Goal: Transaction & Acquisition: Register for event/course

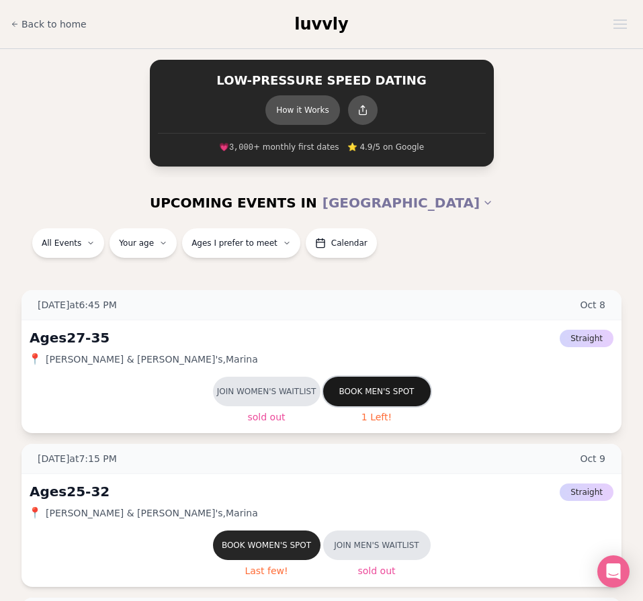
click at [374, 388] on button "Book men's spot" at bounding box center [376, 392] width 107 height 30
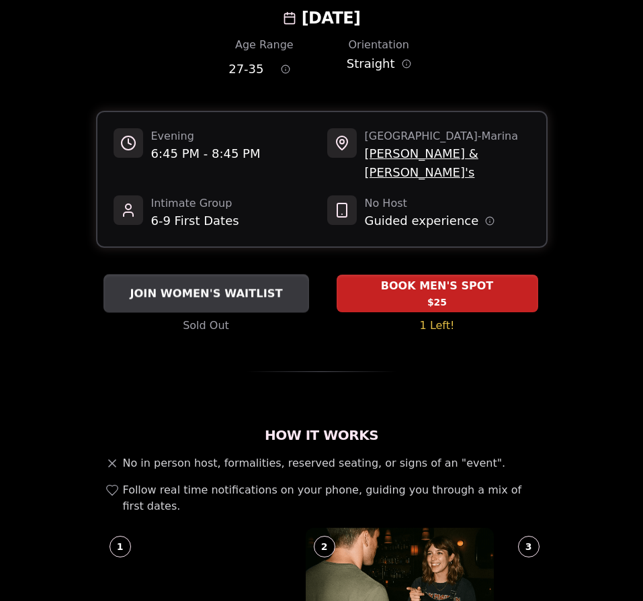
scroll to position [148, 0]
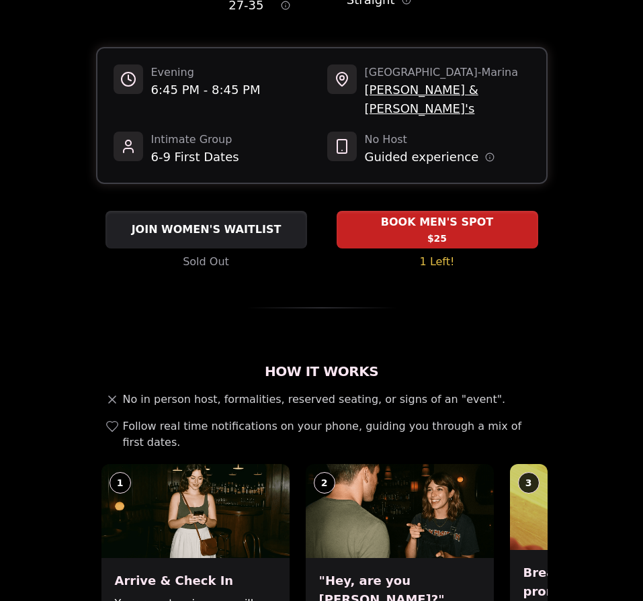
click at [265, 392] on div "No in person host, formalities, reserved seating, or signs of an "event". Follo…" at bounding box center [321, 421] width 451 height 59
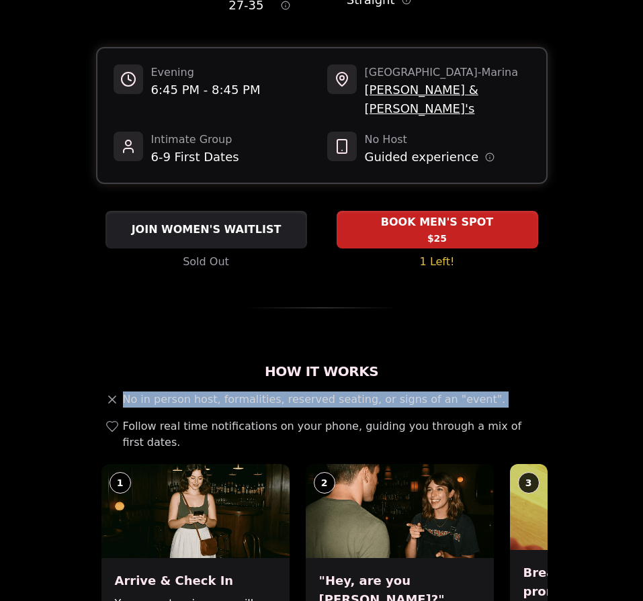
click at [295, 419] on span "Follow real time notifications on your phone, guiding you through a mix of firs…" at bounding box center [332, 435] width 419 height 32
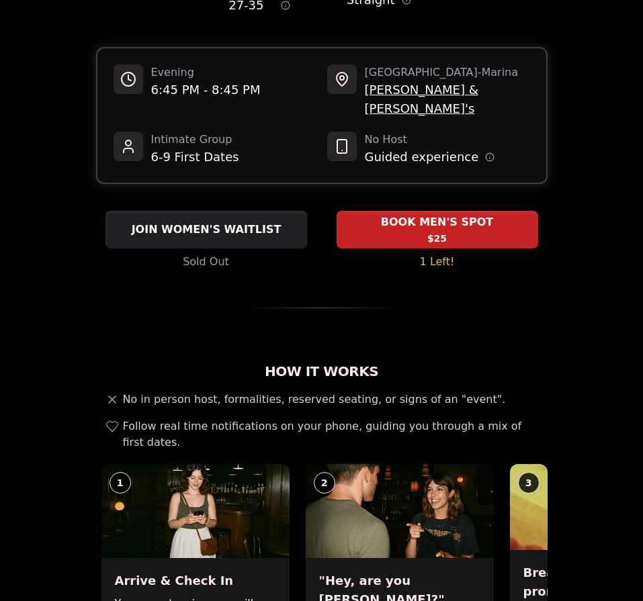
click at [295, 419] on span "Follow real time notifications on your phone, guiding you through a mix of firs…" at bounding box center [332, 435] width 419 height 32
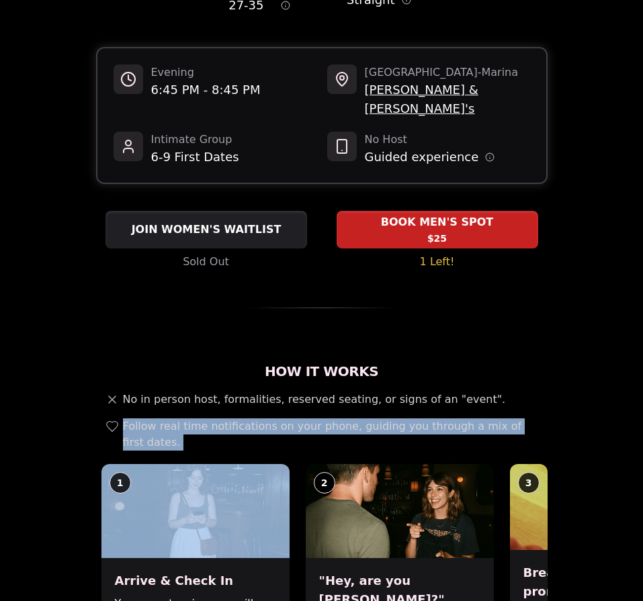
click at [271, 392] on span "No in person host, formalities, reserved seating, or signs of an "event"." at bounding box center [314, 400] width 383 height 16
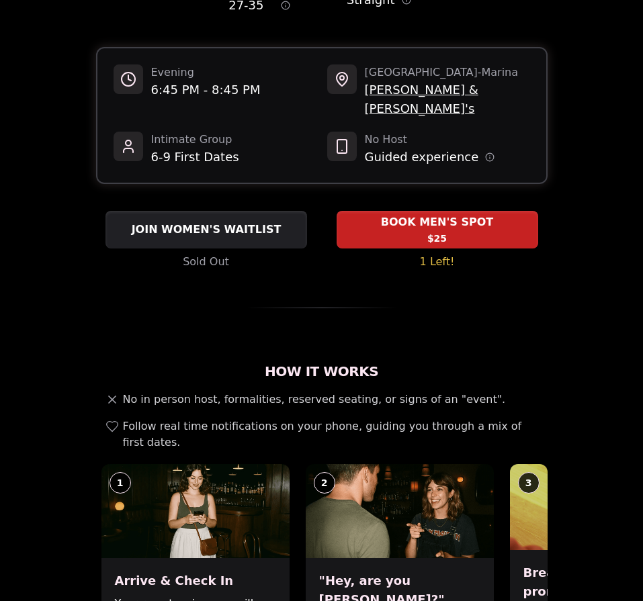
click at [271, 392] on span "No in person host, formalities, reserved seating, or signs of an "event"." at bounding box center [314, 400] width 383 height 16
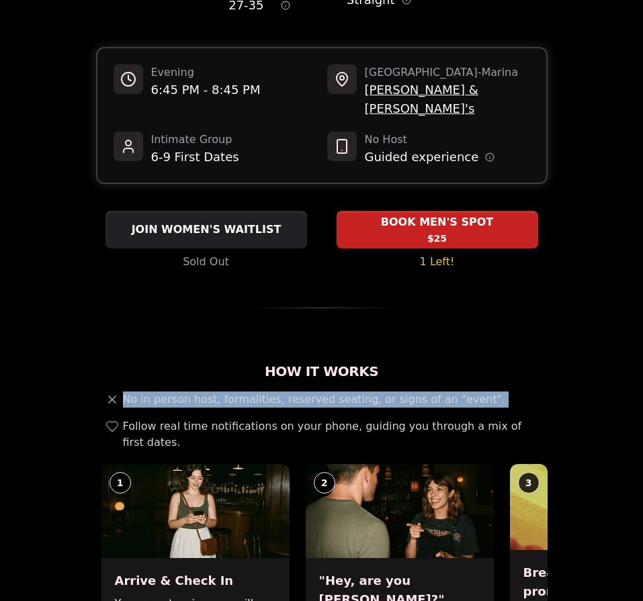
click at [300, 419] on span "Follow real time notifications on your phone, guiding you through a mix of firs…" at bounding box center [332, 435] width 419 height 32
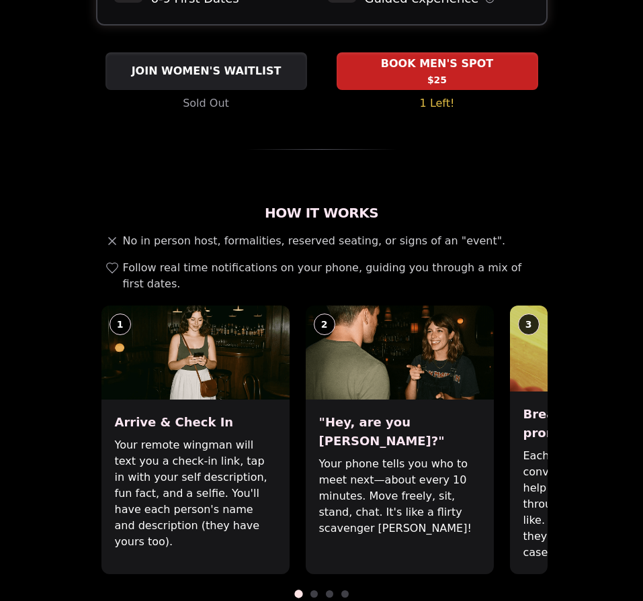
scroll to position [312, 0]
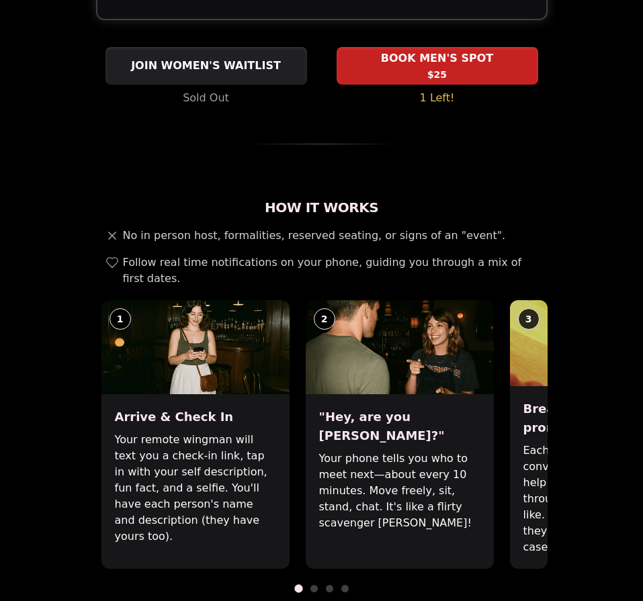
click at [312, 585] on span at bounding box center [313, 588] width 7 height 7
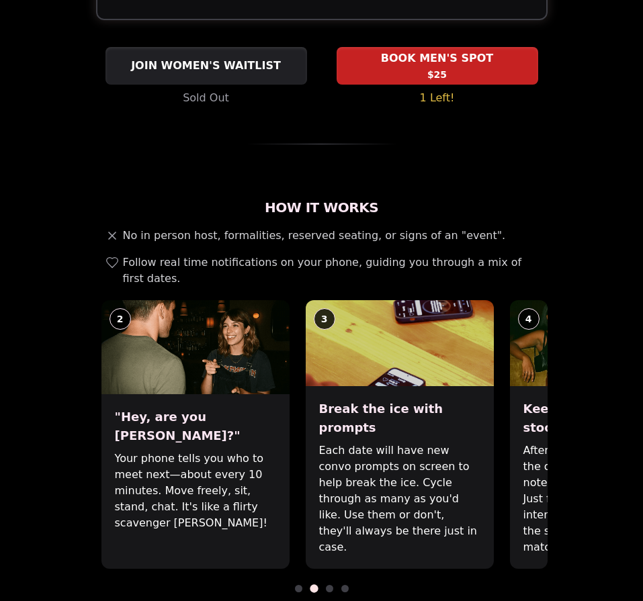
click at [329, 585] on span at bounding box center [329, 588] width 7 height 7
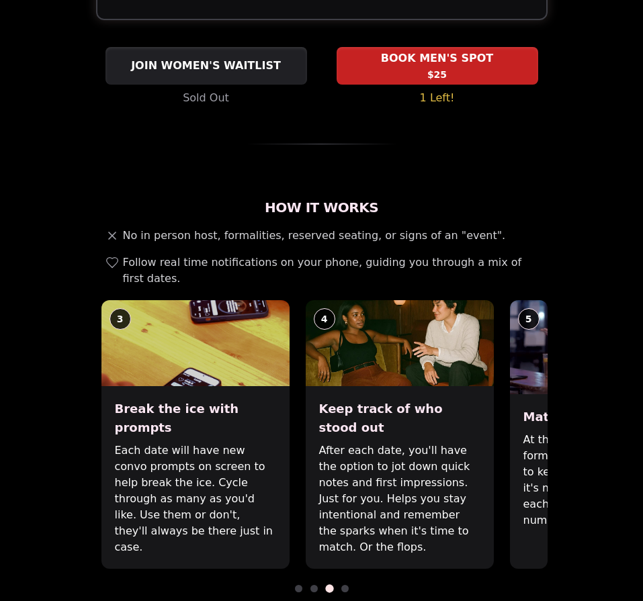
click at [345, 585] on span at bounding box center [344, 588] width 7 height 7
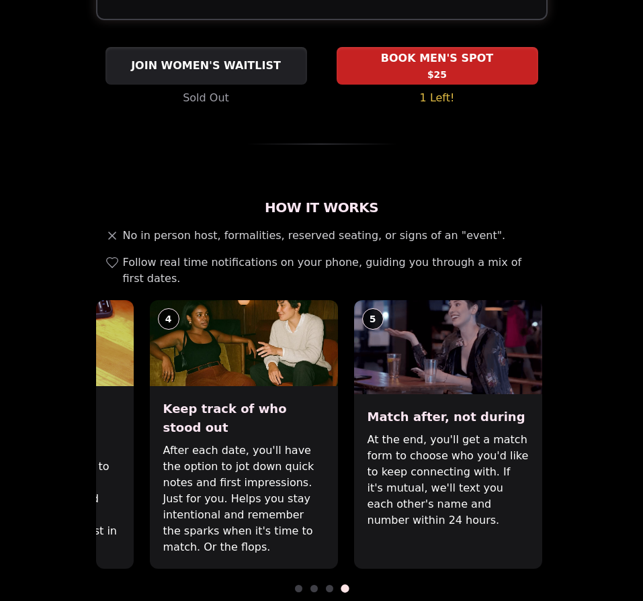
click at [354, 585] on div at bounding box center [321, 588] width 451 height 7
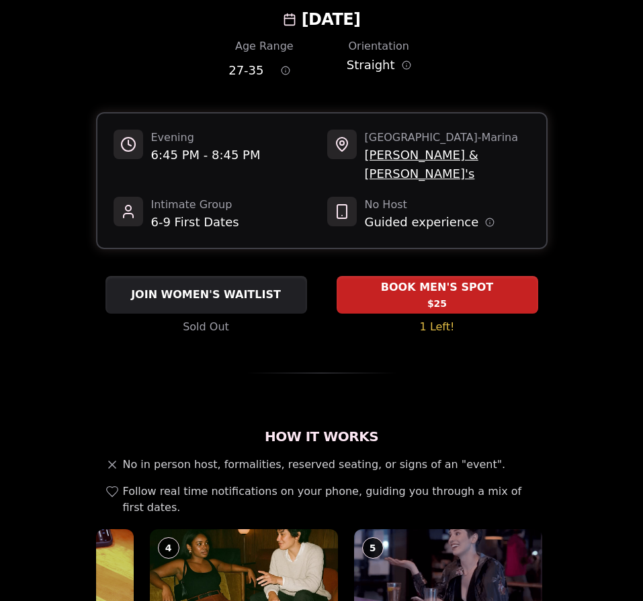
scroll to position [0, 0]
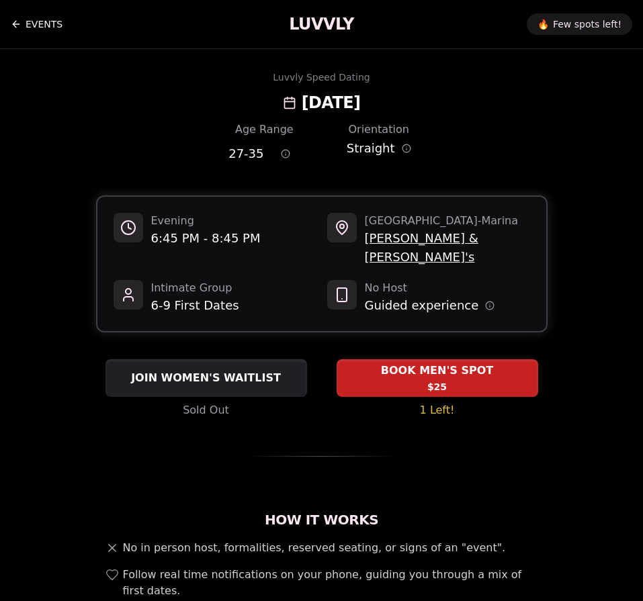
click at [52, 21] on link "EVENTS" at bounding box center [37, 24] width 52 height 27
